Goal: Information Seeking & Learning: Learn about a topic

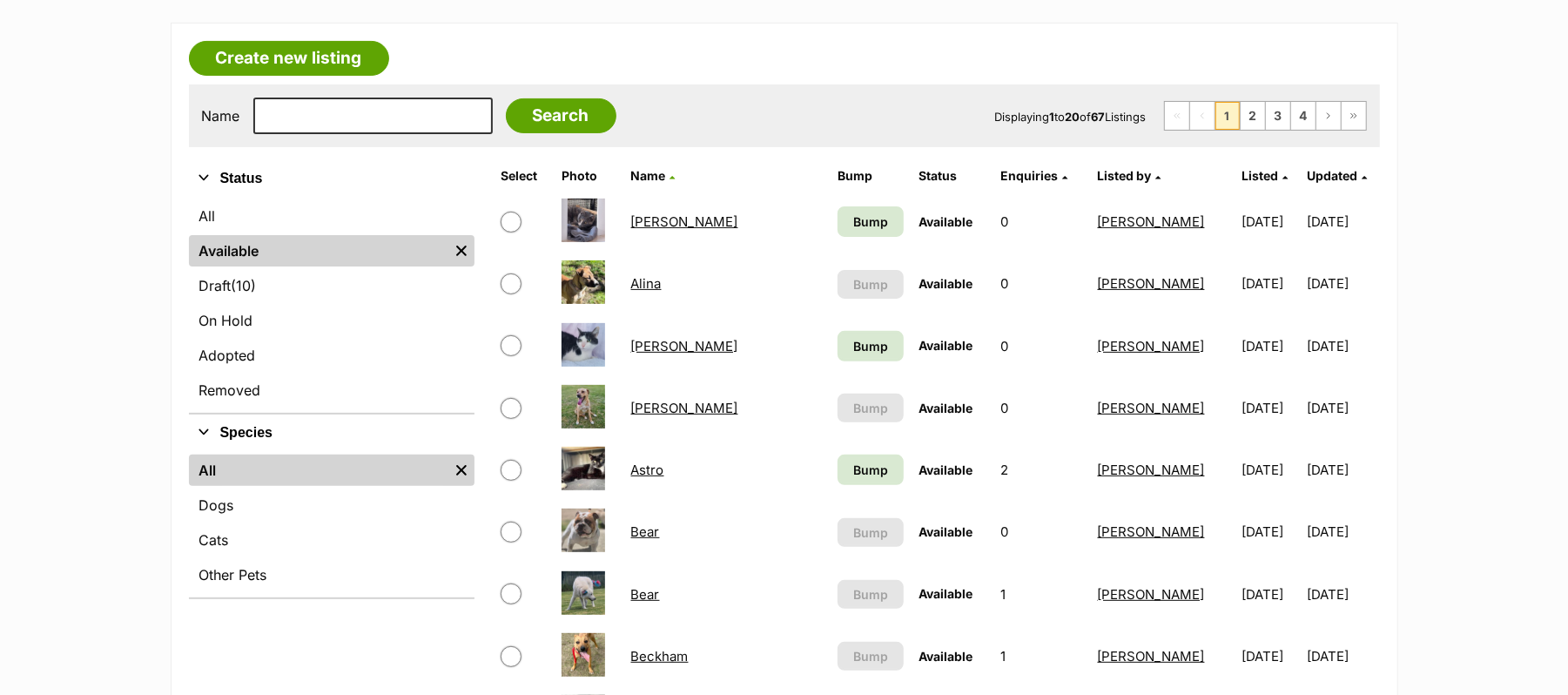
scroll to position [348, 0]
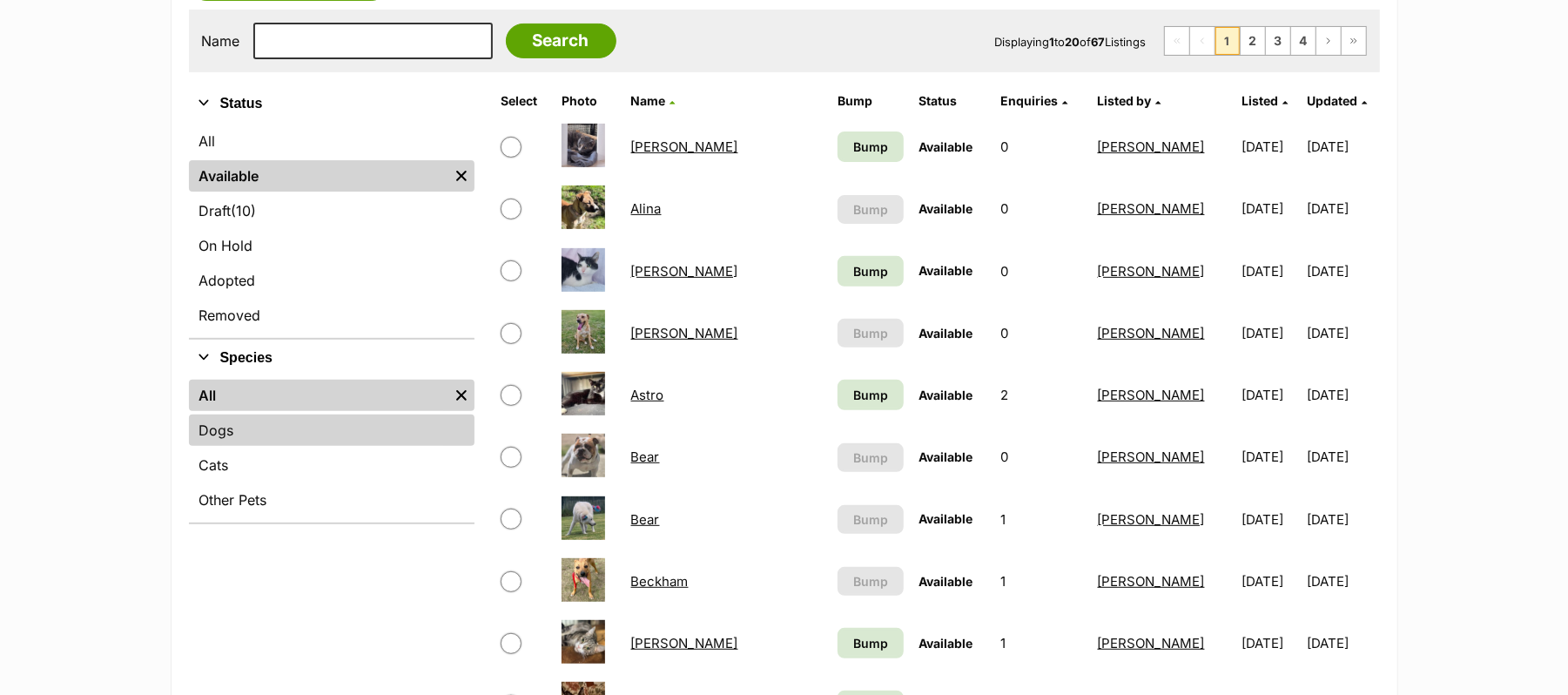
click at [230, 446] on link "Dogs" at bounding box center [331, 430] width 286 height 31
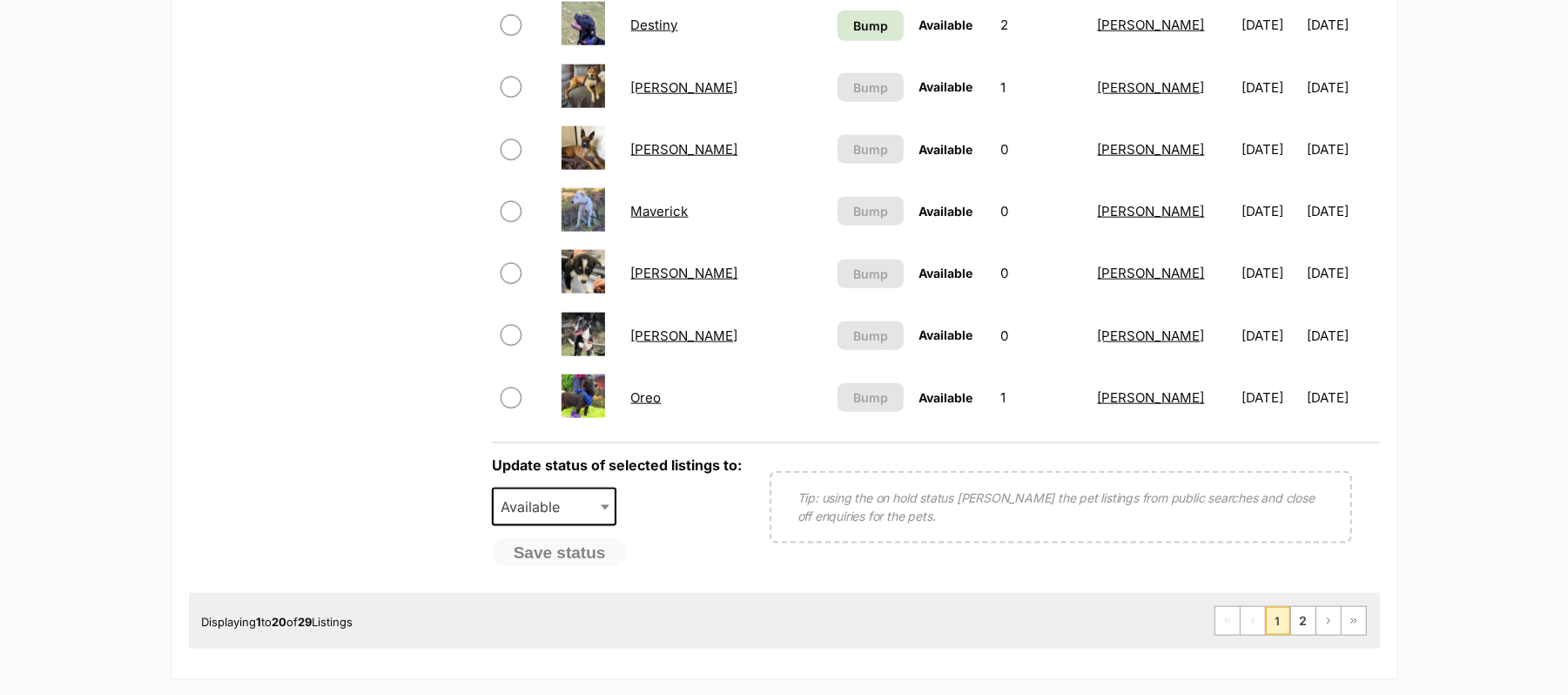
scroll to position [1393, 0]
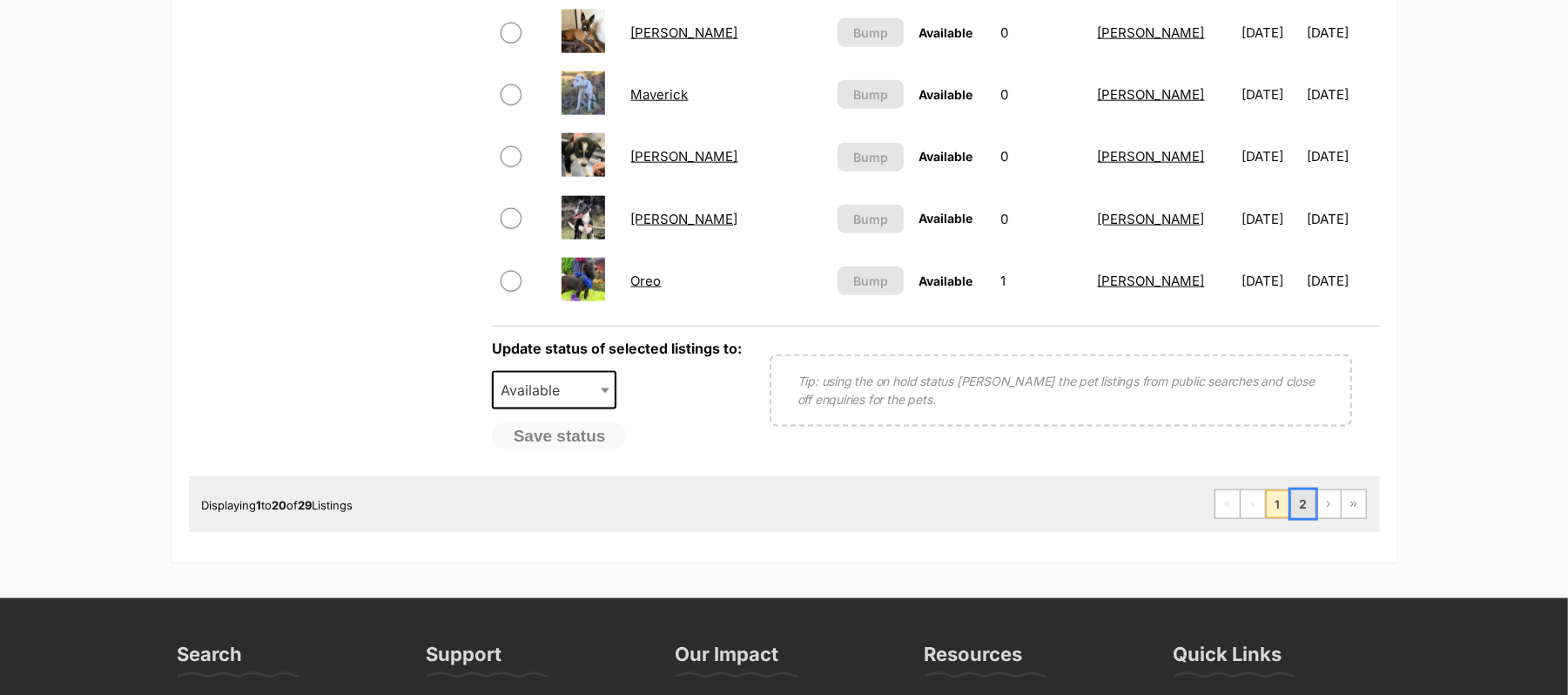
click at [1291, 518] on link "2" at bounding box center [1303, 504] width 25 height 28
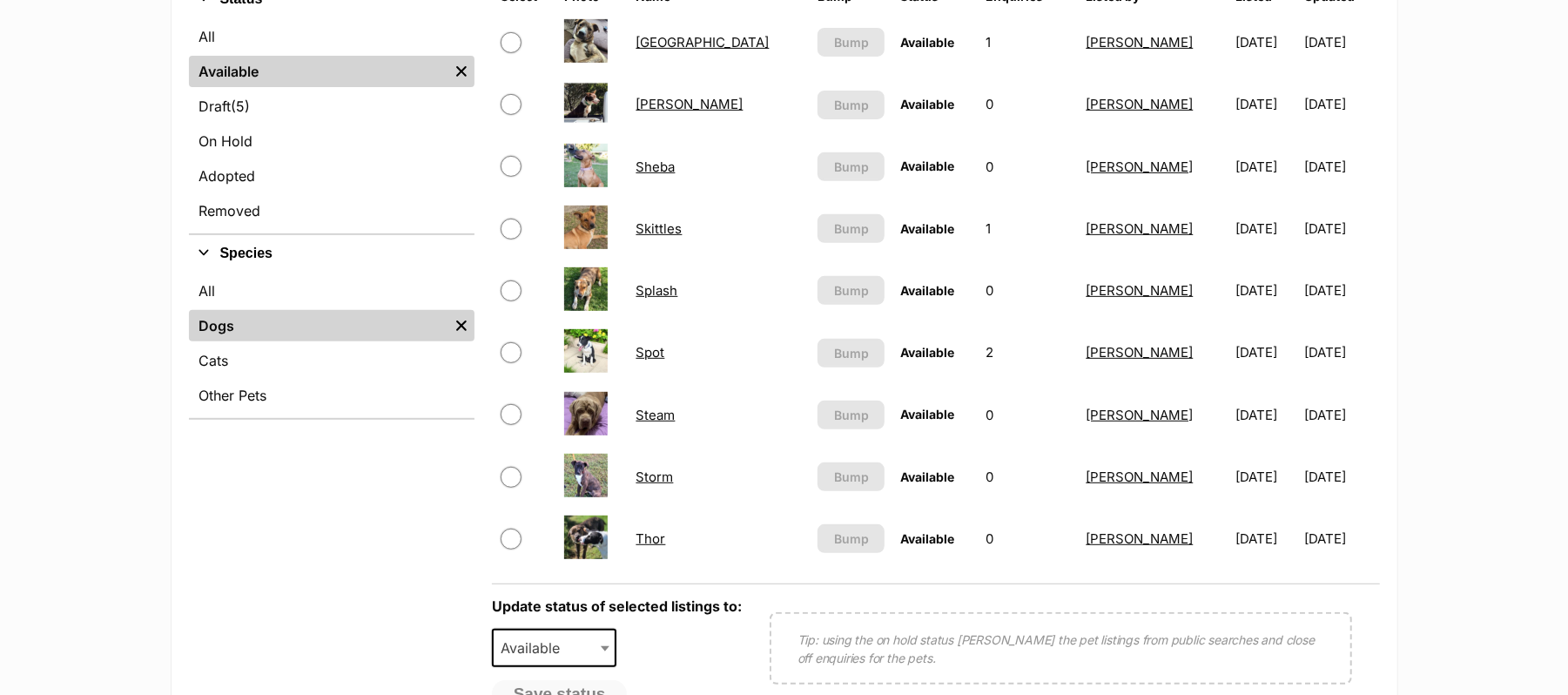
scroll to position [464, 0]
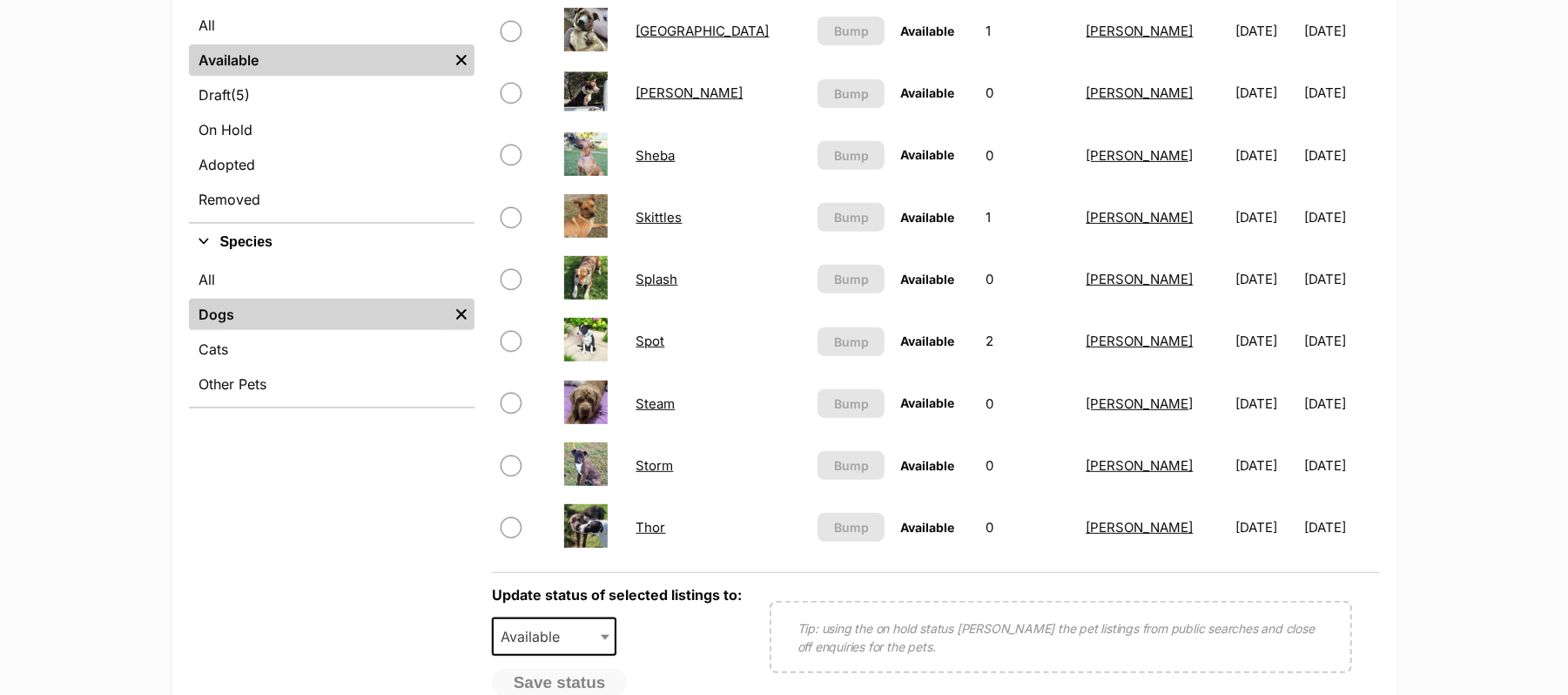
click at [662, 473] on link "Storm" at bounding box center [655, 465] width 38 height 17
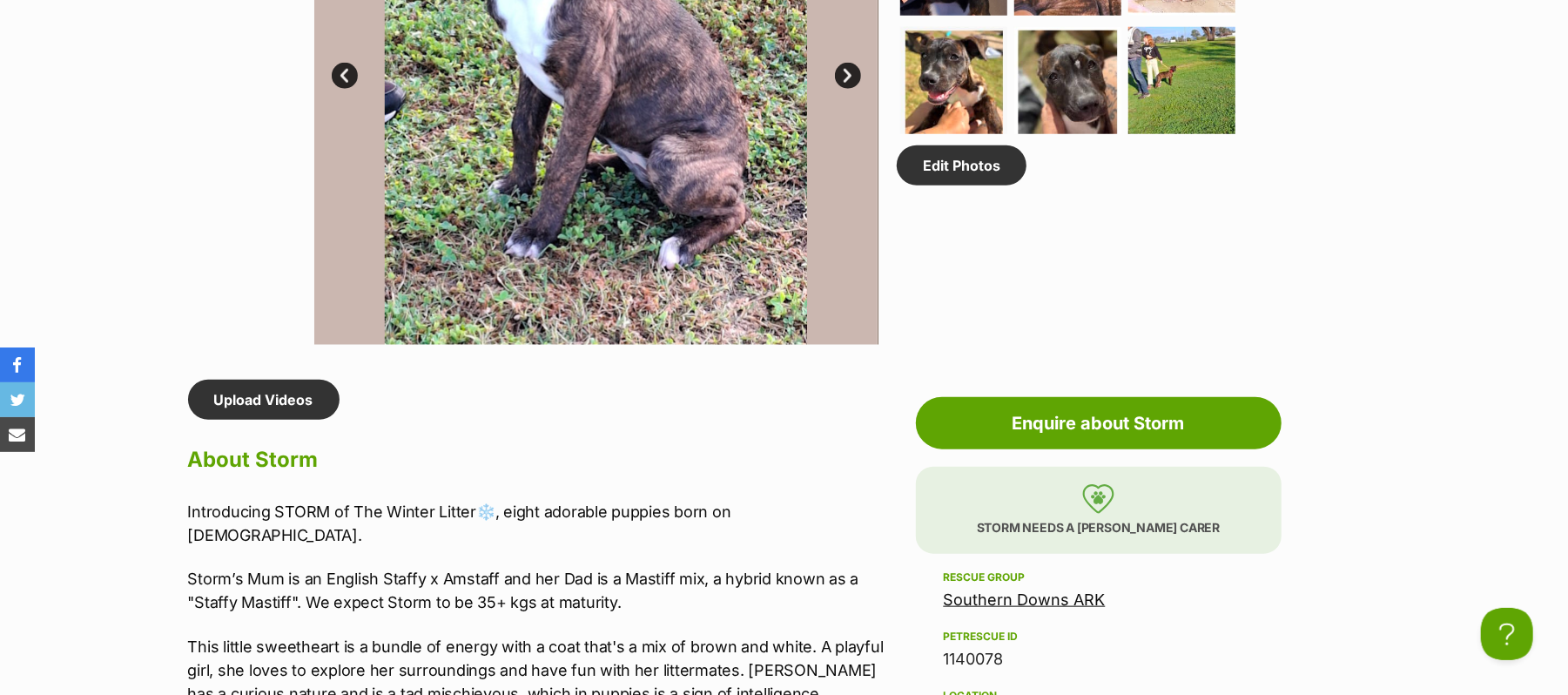
scroll to position [348, 0]
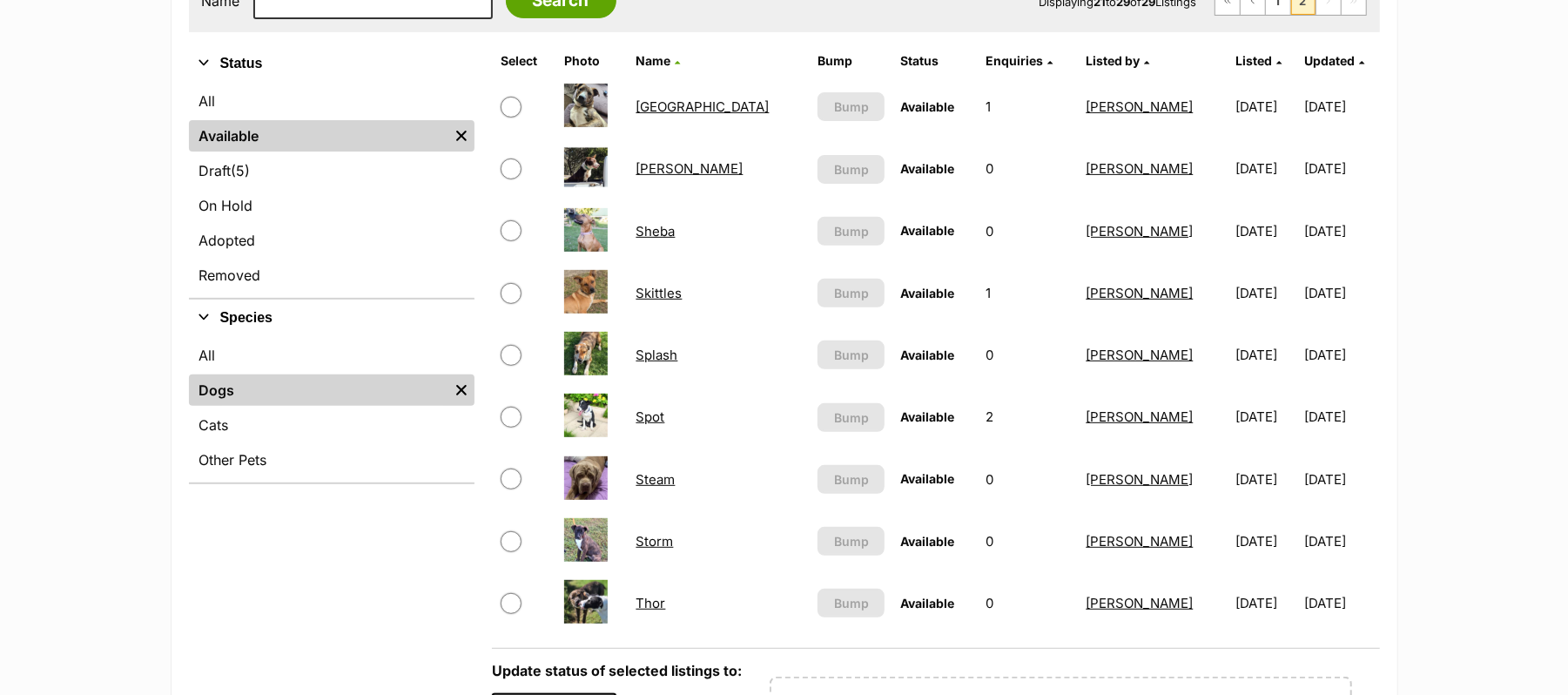
scroll to position [348, 0]
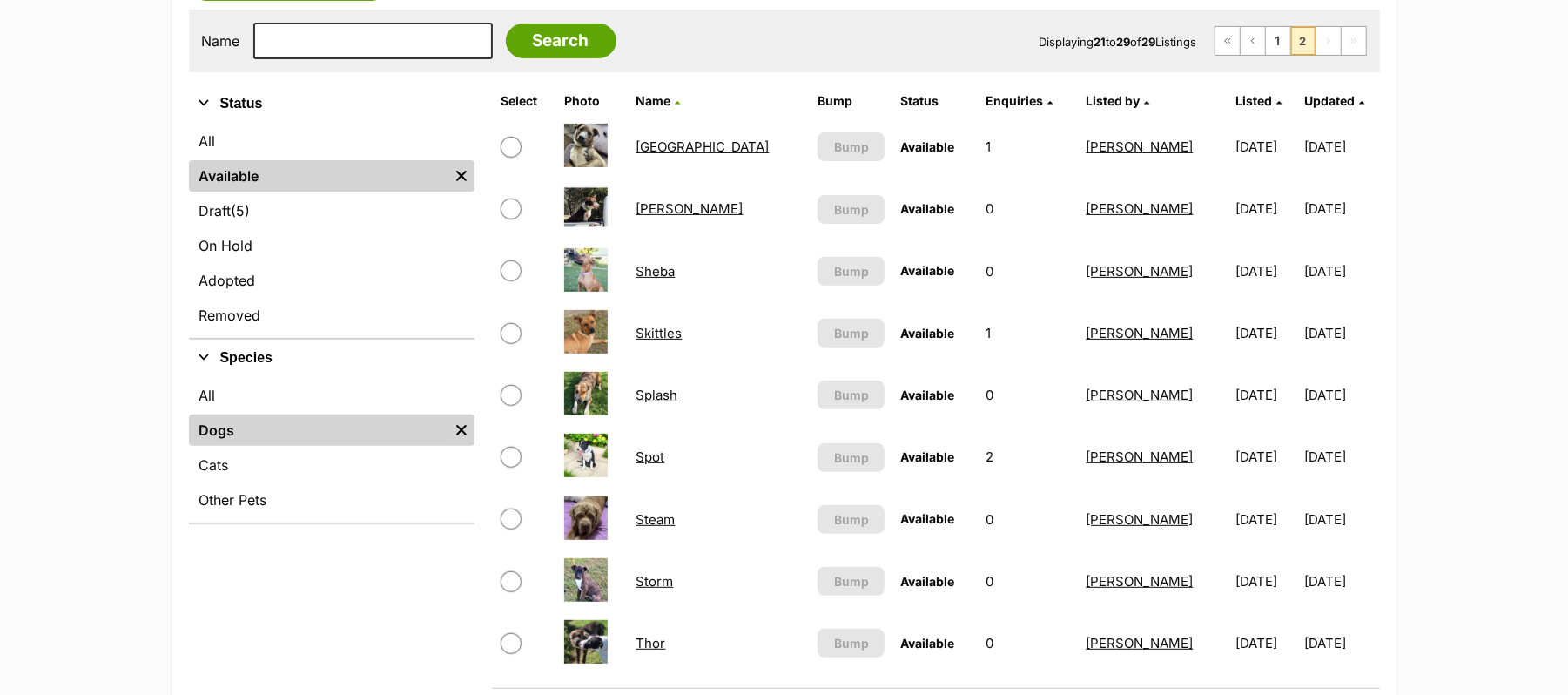
click at [657, 155] on link "[GEOGRAPHIC_DATA]" at bounding box center [703, 147] width 133 height 17
click at [662, 155] on link "[GEOGRAPHIC_DATA]" at bounding box center [703, 147] width 133 height 17
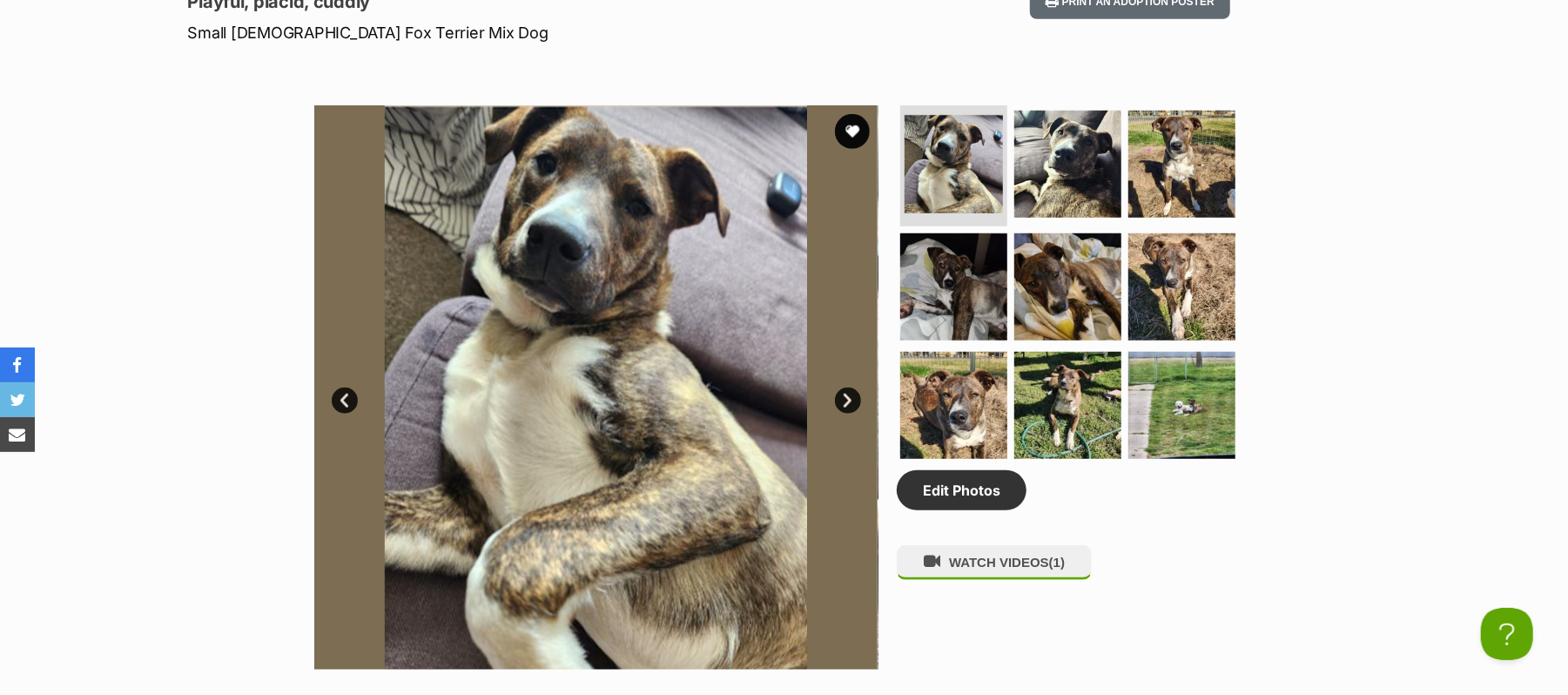
scroll to position [928, 0]
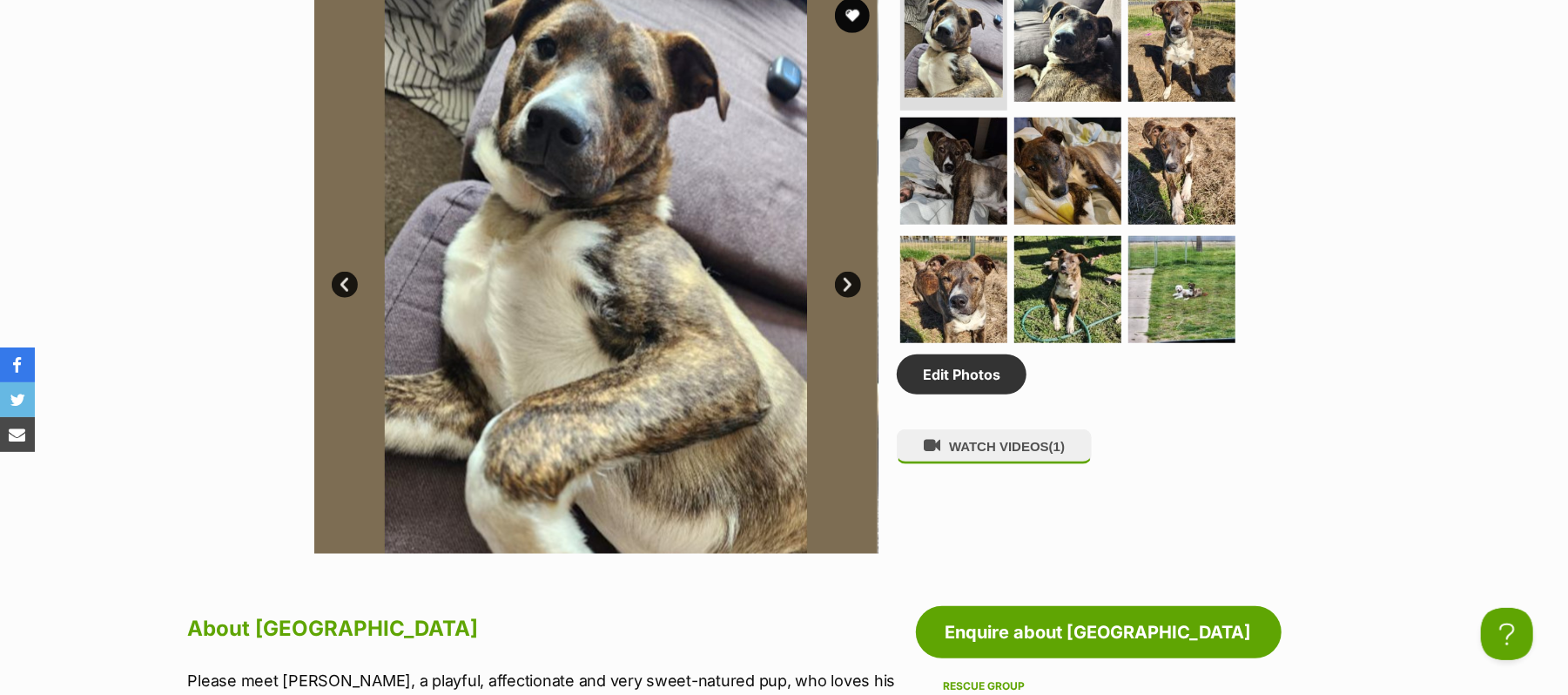
click at [848, 298] on link "Next" at bounding box center [848, 284] width 26 height 26
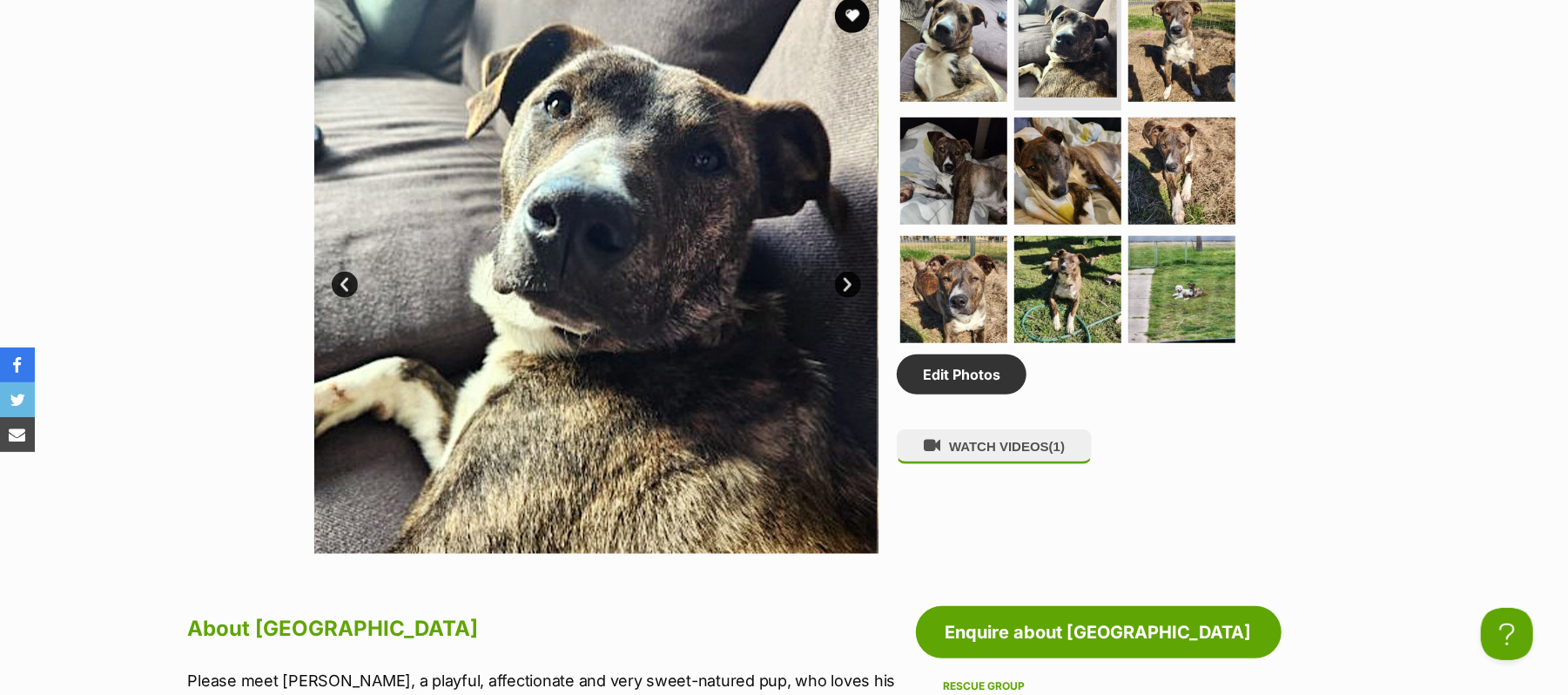
click at [848, 298] on link "Next" at bounding box center [848, 284] width 26 height 26
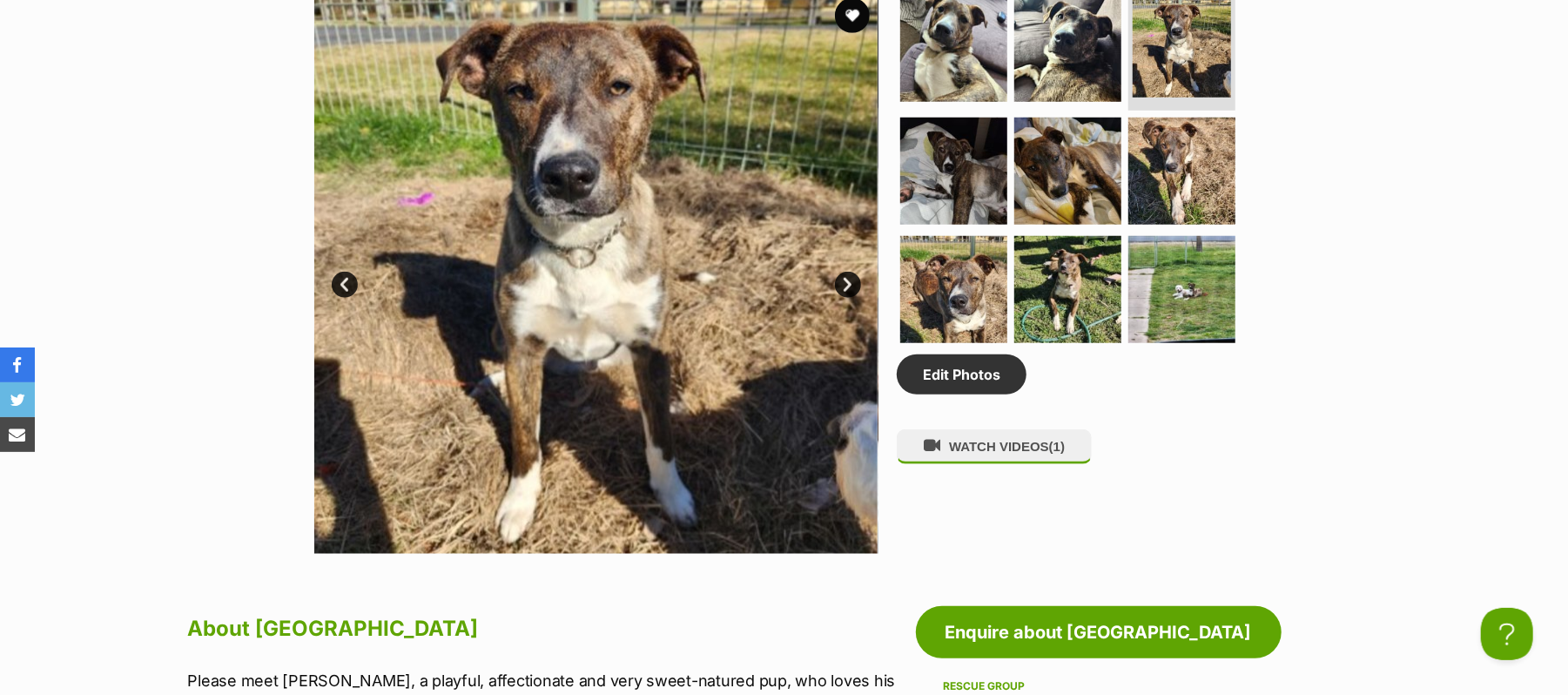
click at [848, 298] on link "Next" at bounding box center [848, 284] width 26 height 26
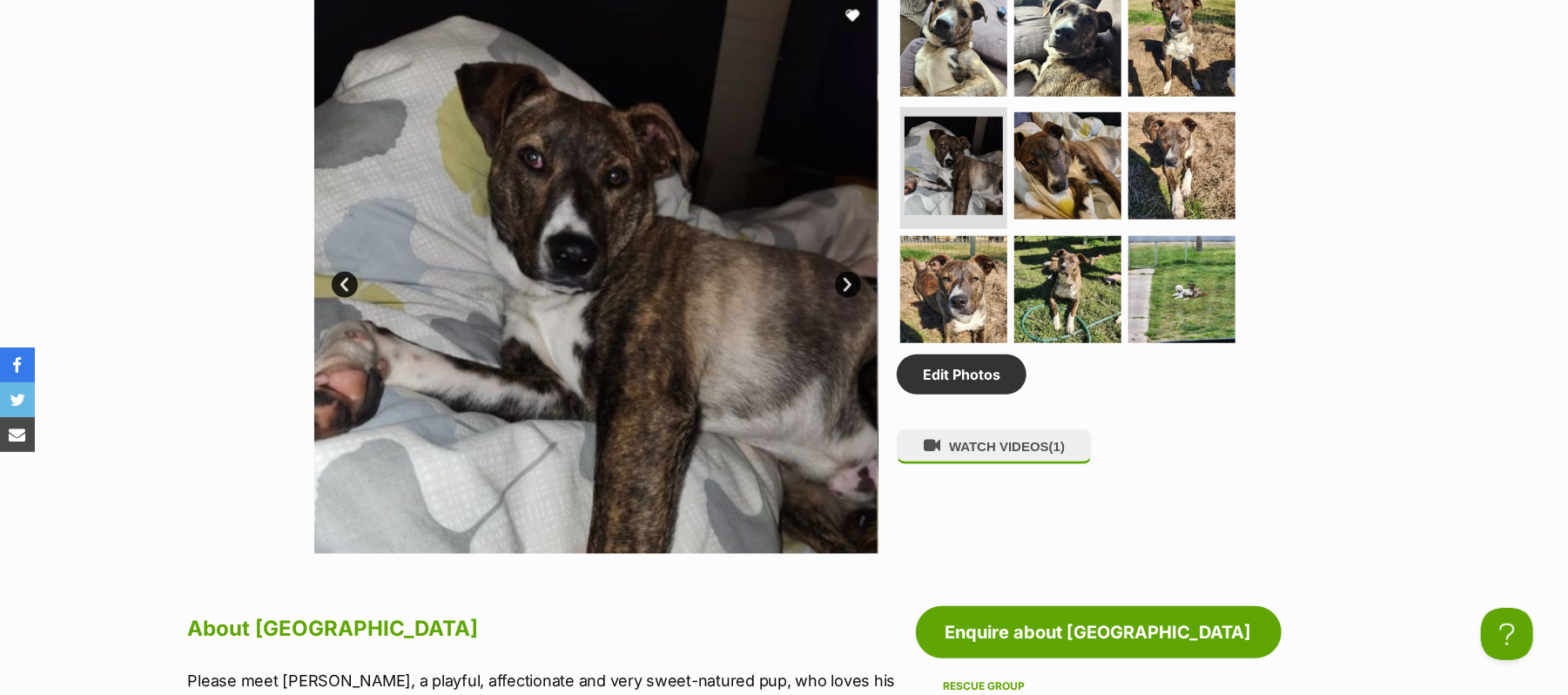
click at [848, 298] on link "Next" at bounding box center [848, 284] width 26 height 26
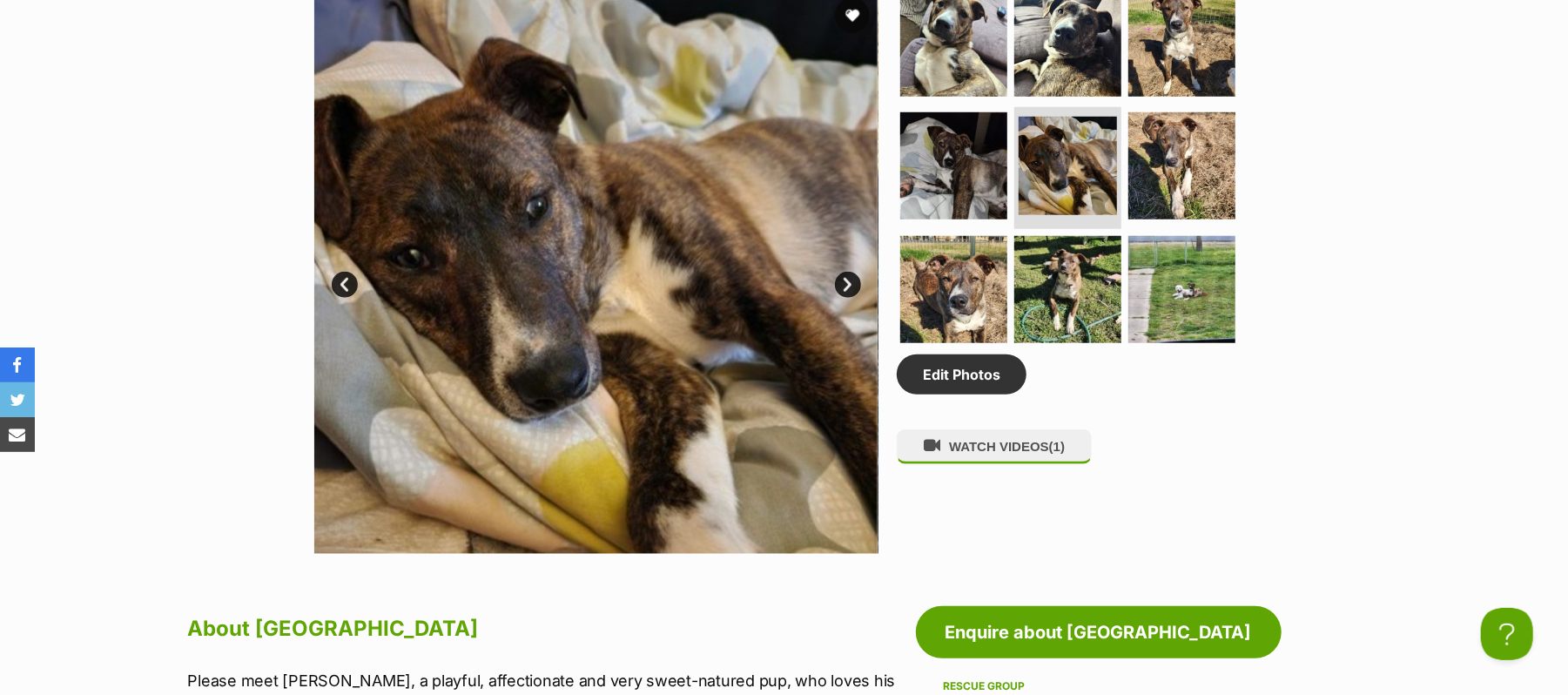
click at [848, 298] on link "Next" at bounding box center [848, 284] width 26 height 26
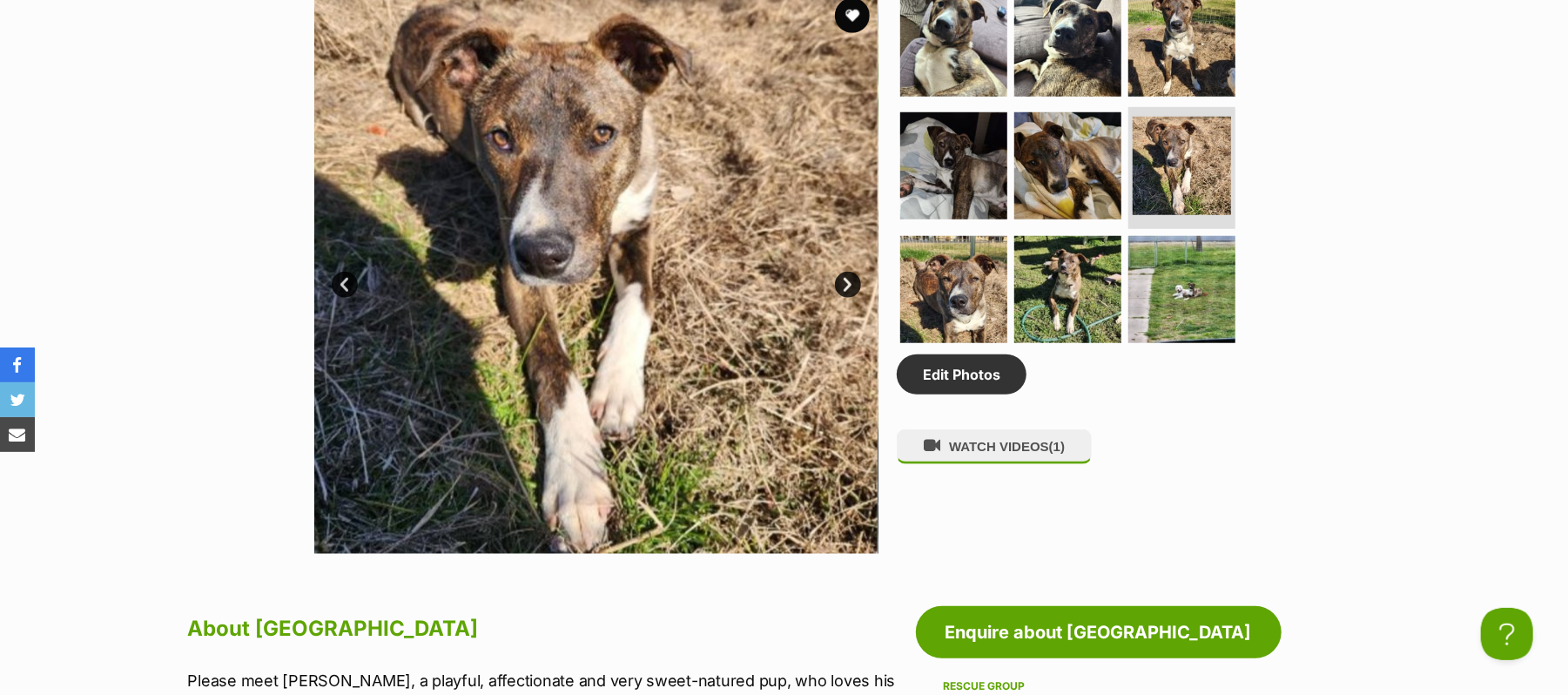
click at [848, 298] on link "Next" at bounding box center [848, 284] width 26 height 26
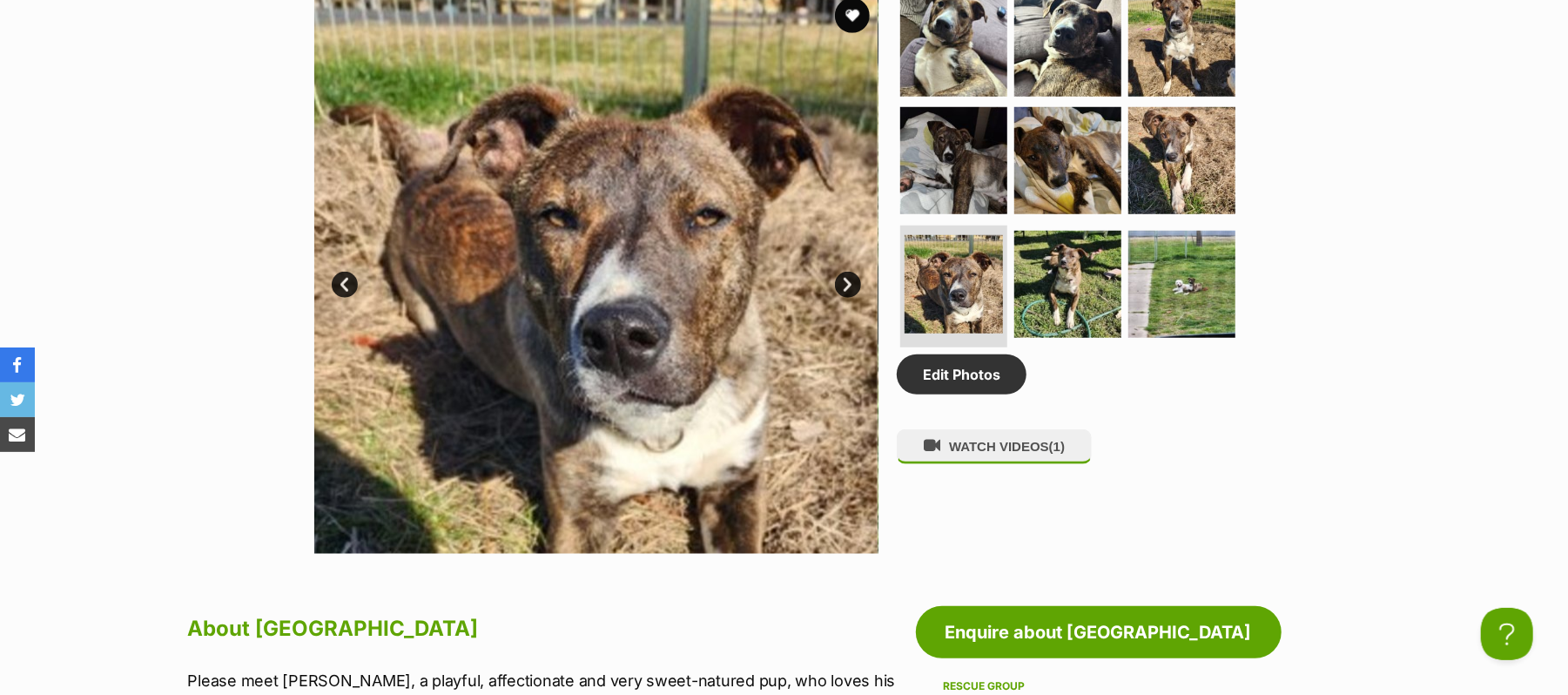
click at [848, 298] on link "Next" at bounding box center [848, 284] width 26 height 26
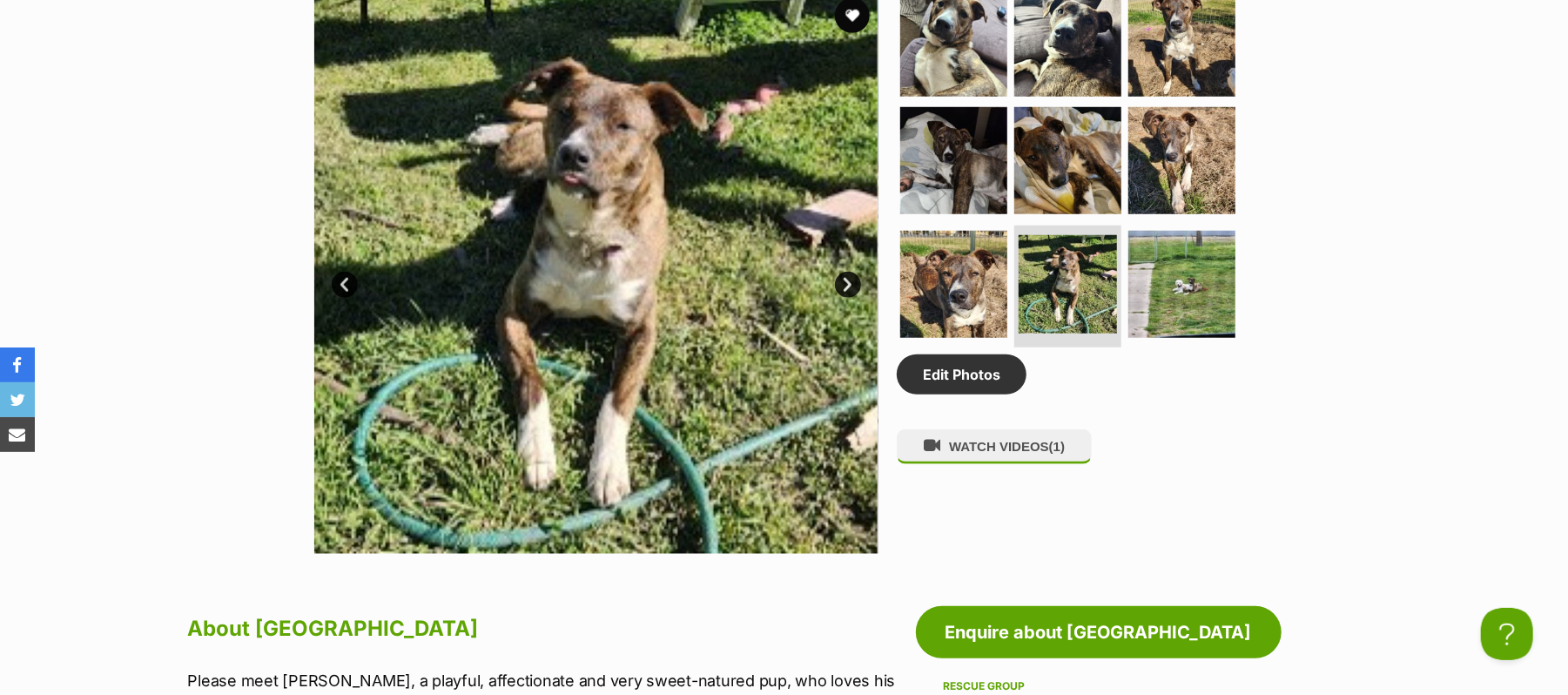
click at [848, 298] on link "Next" at bounding box center [848, 284] width 26 height 26
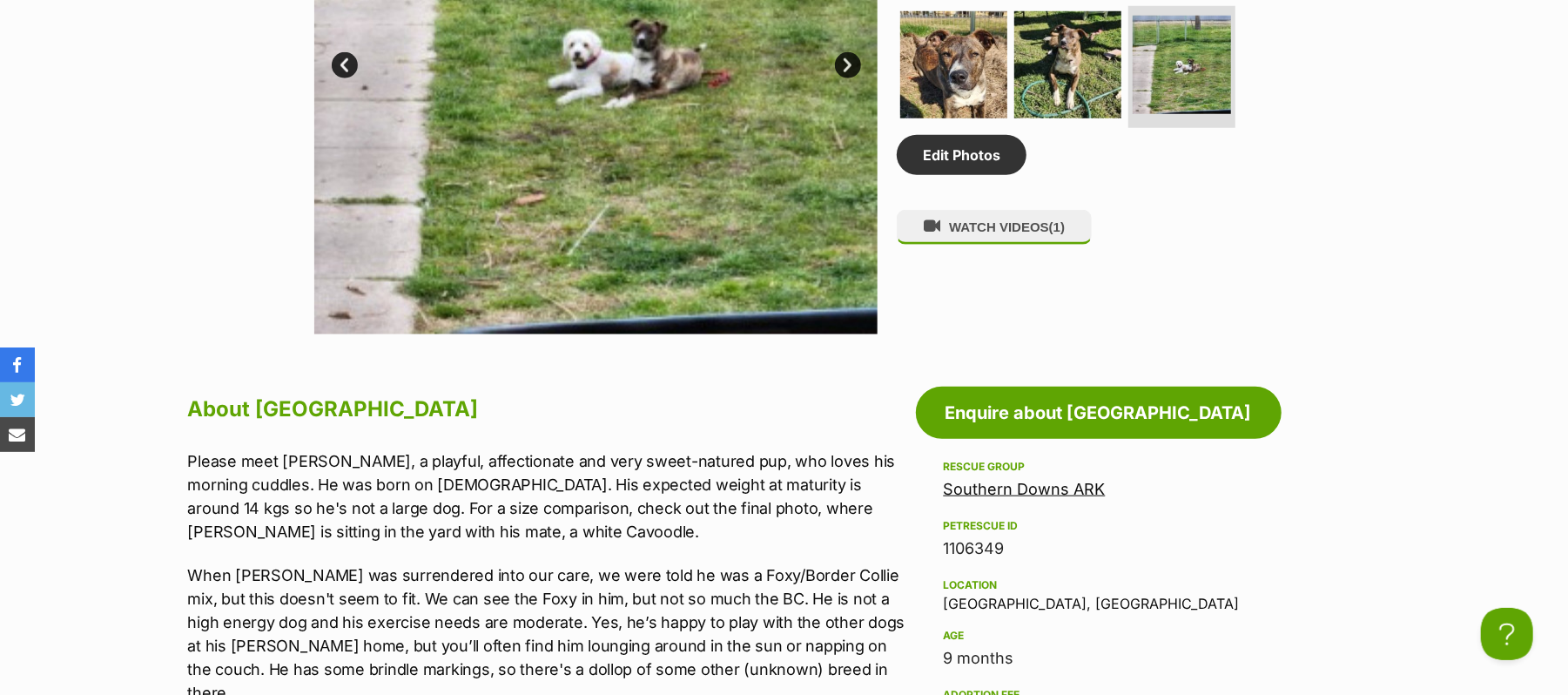
scroll to position [1044, 0]
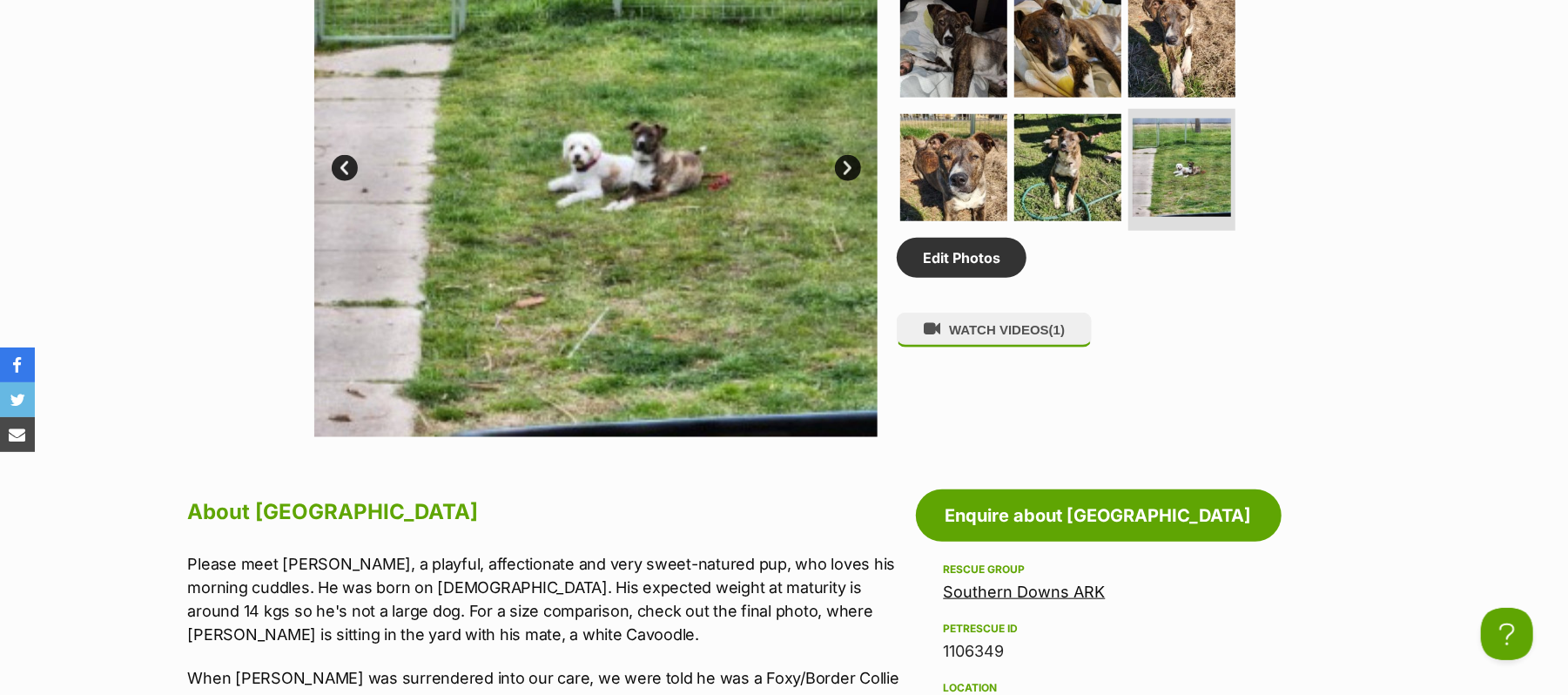
click at [850, 181] on link "Next" at bounding box center [848, 168] width 26 height 26
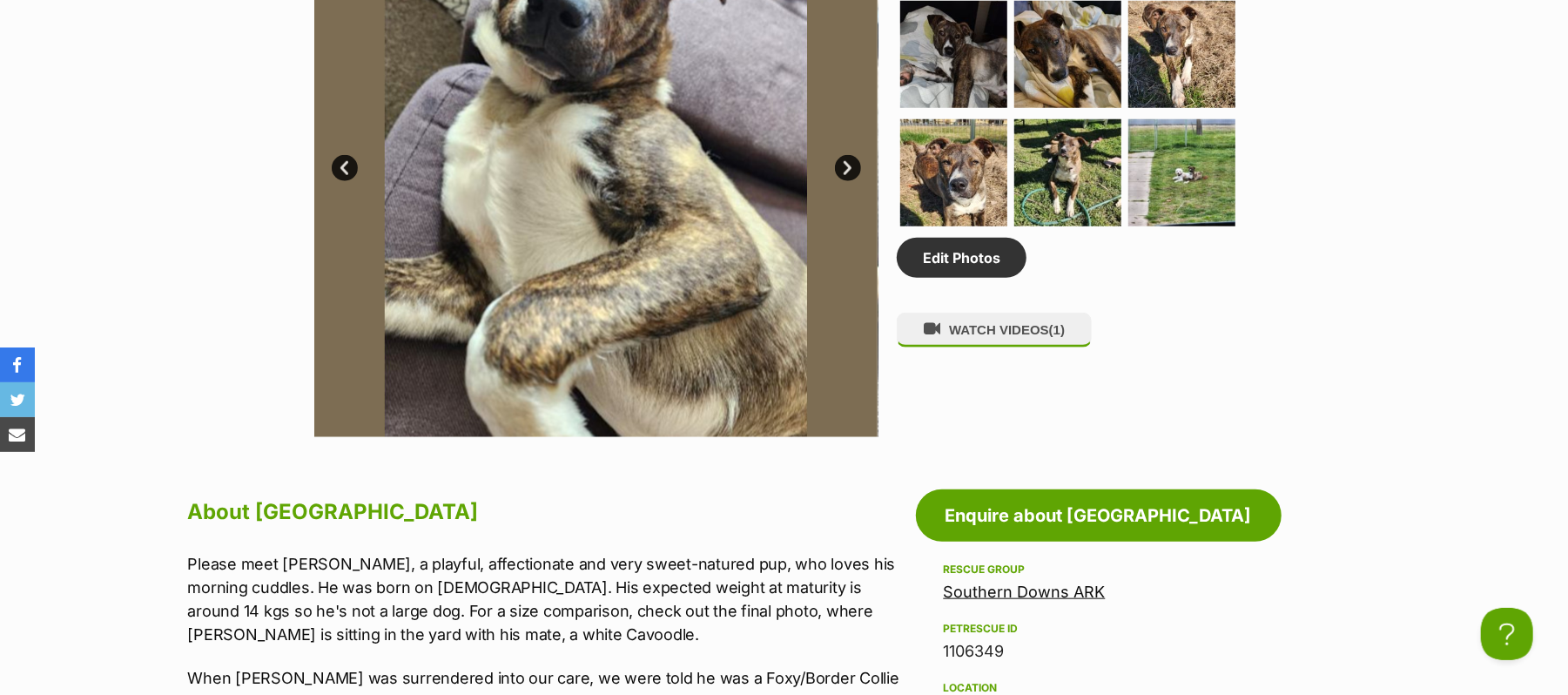
click at [850, 181] on link "Next" at bounding box center [848, 168] width 26 height 26
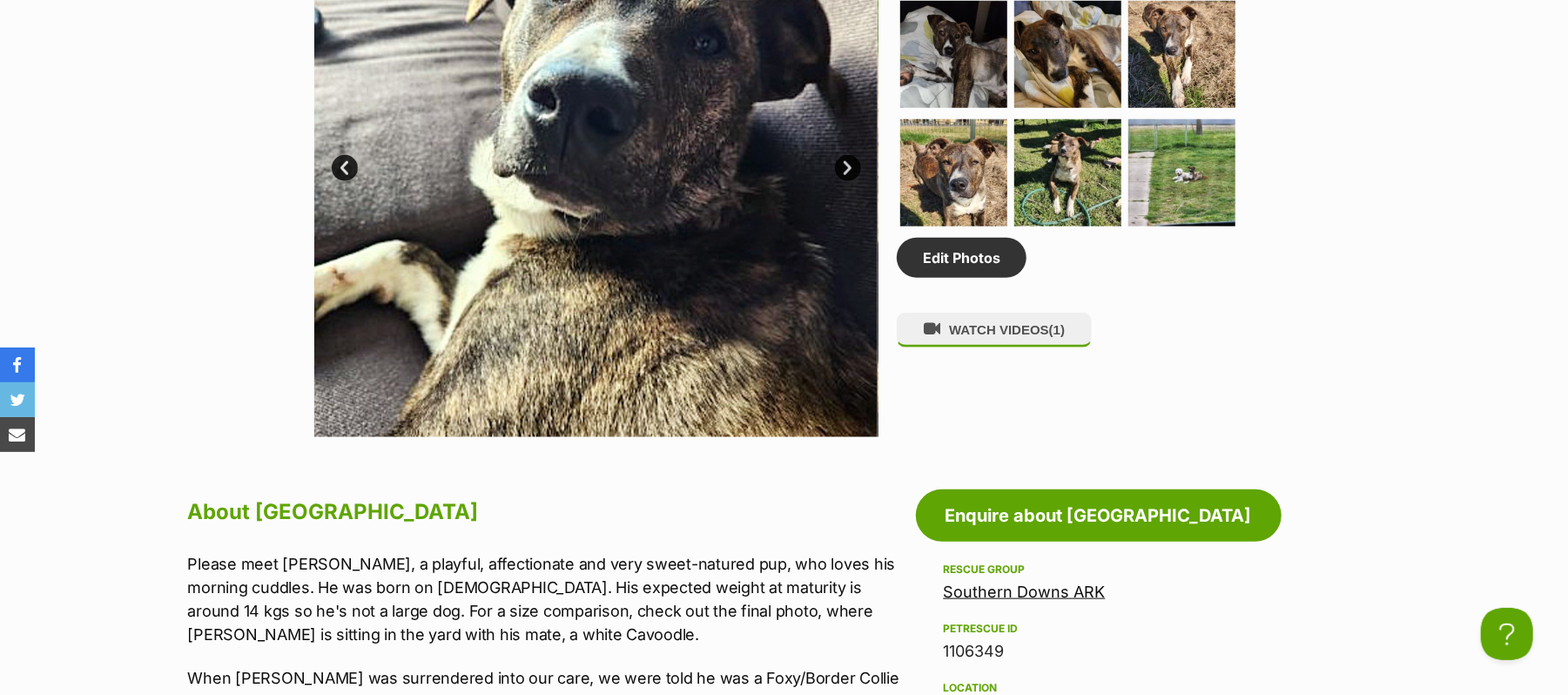
click at [850, 181] on link "Next" at bounding box center [848, 168] width 26 height 26
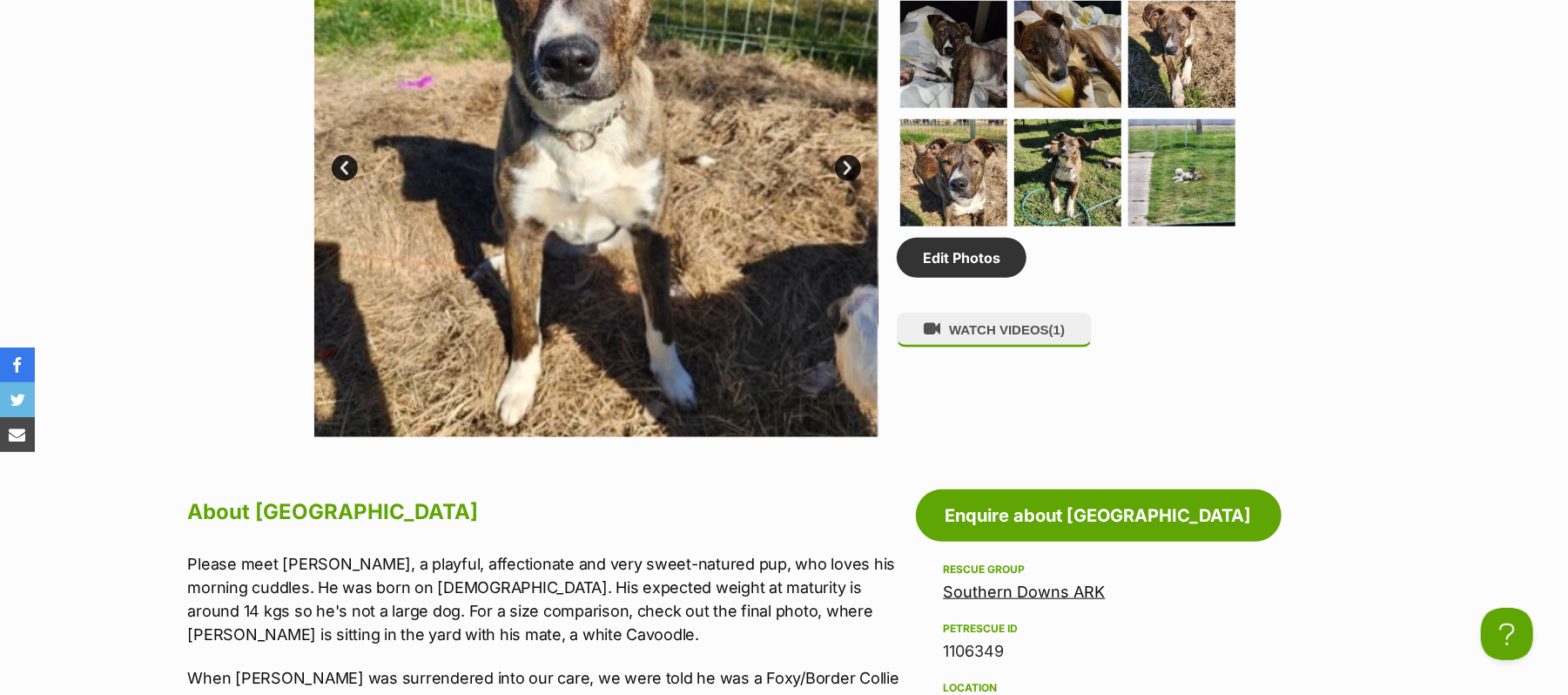
click at [850, 181] on link "Next" at bounding box center [848, 168] width 26 height 26
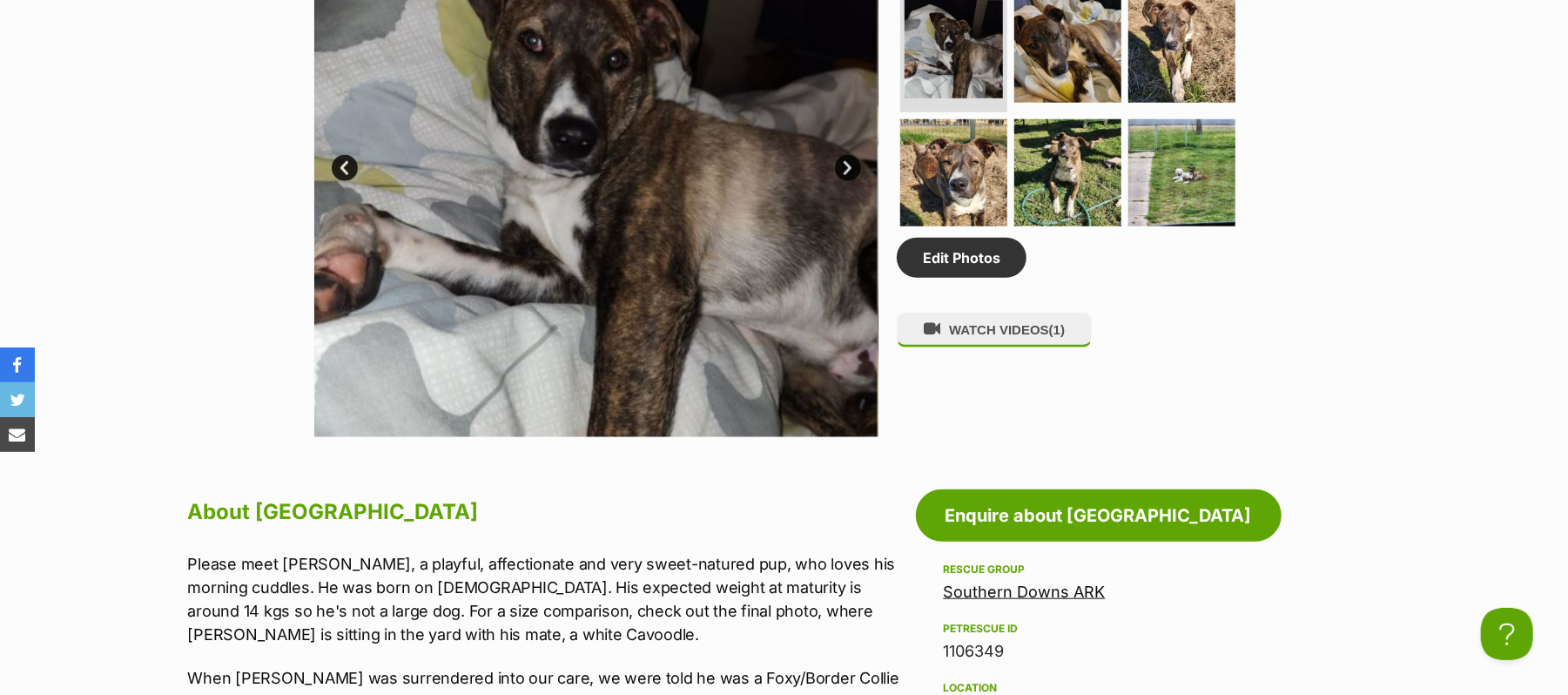
click at [850, 181] on link "Next" at bounding box center [848, 168] width 26 height 26
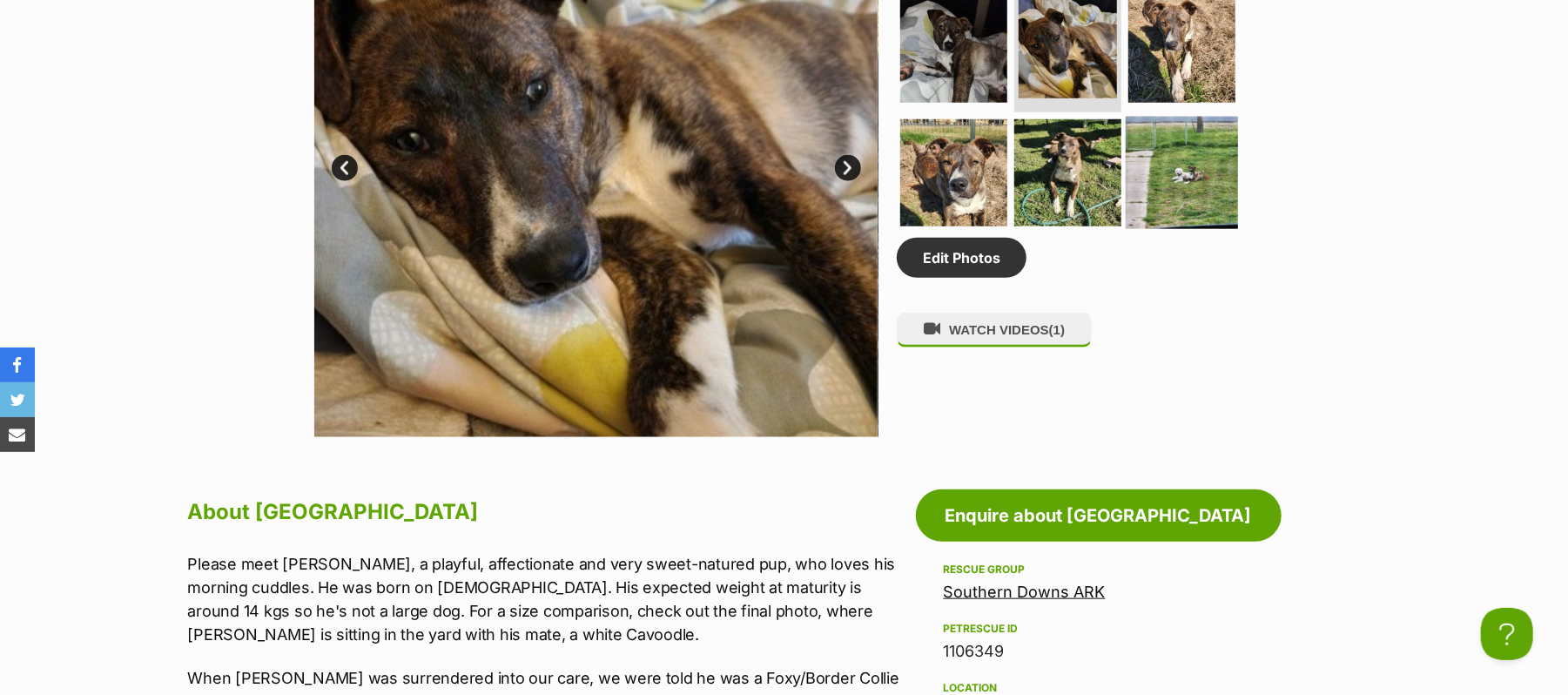
click at [1182, 229] on img at bounding box center [1182, 173] width 112 height 112
